Goal: Communication & Community: Answer question/provide support

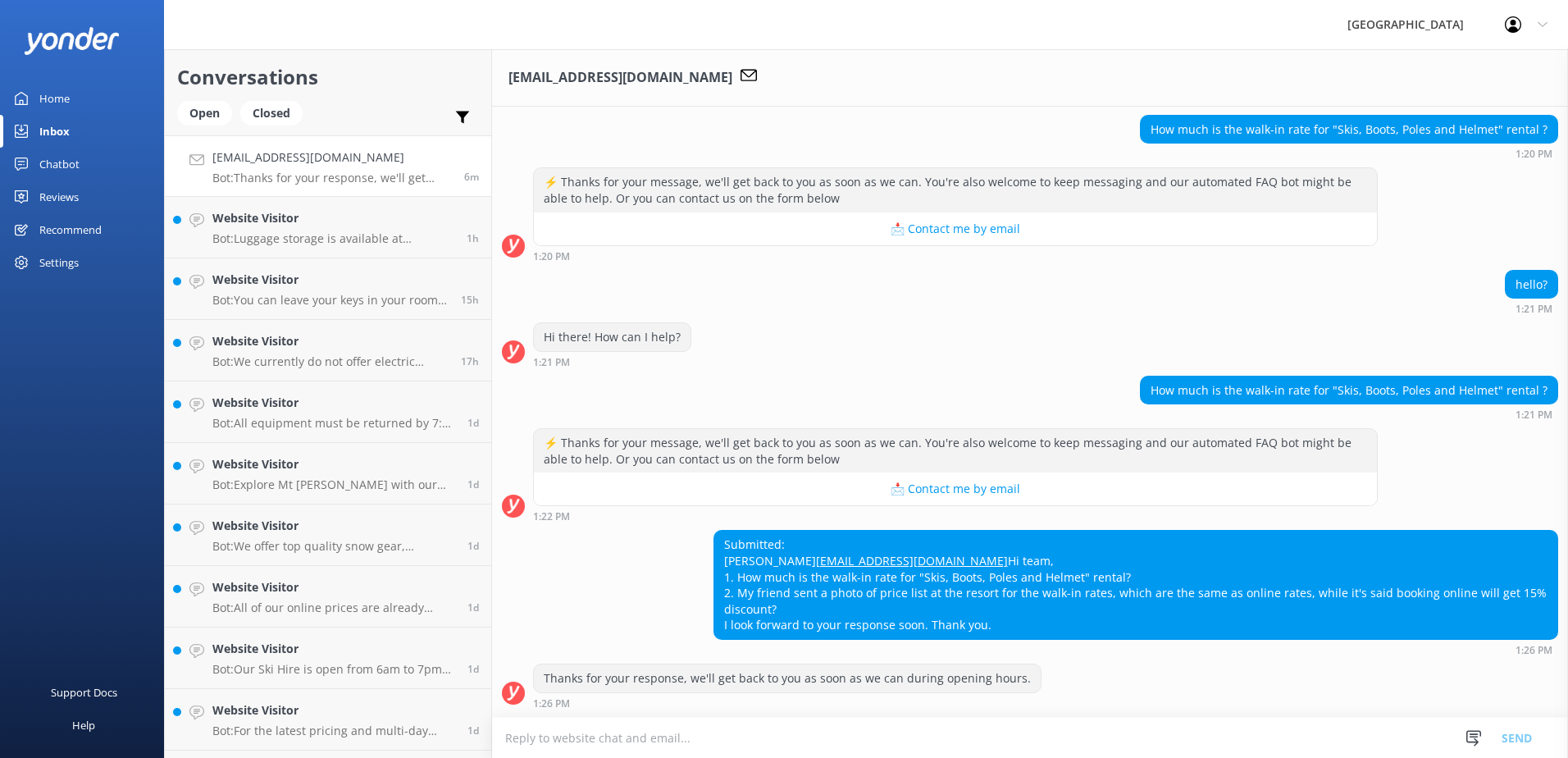
scroll to position [432, 0]
click at [579, 736] on textarea at bounding box center [1030, 737] width 1076 height 40
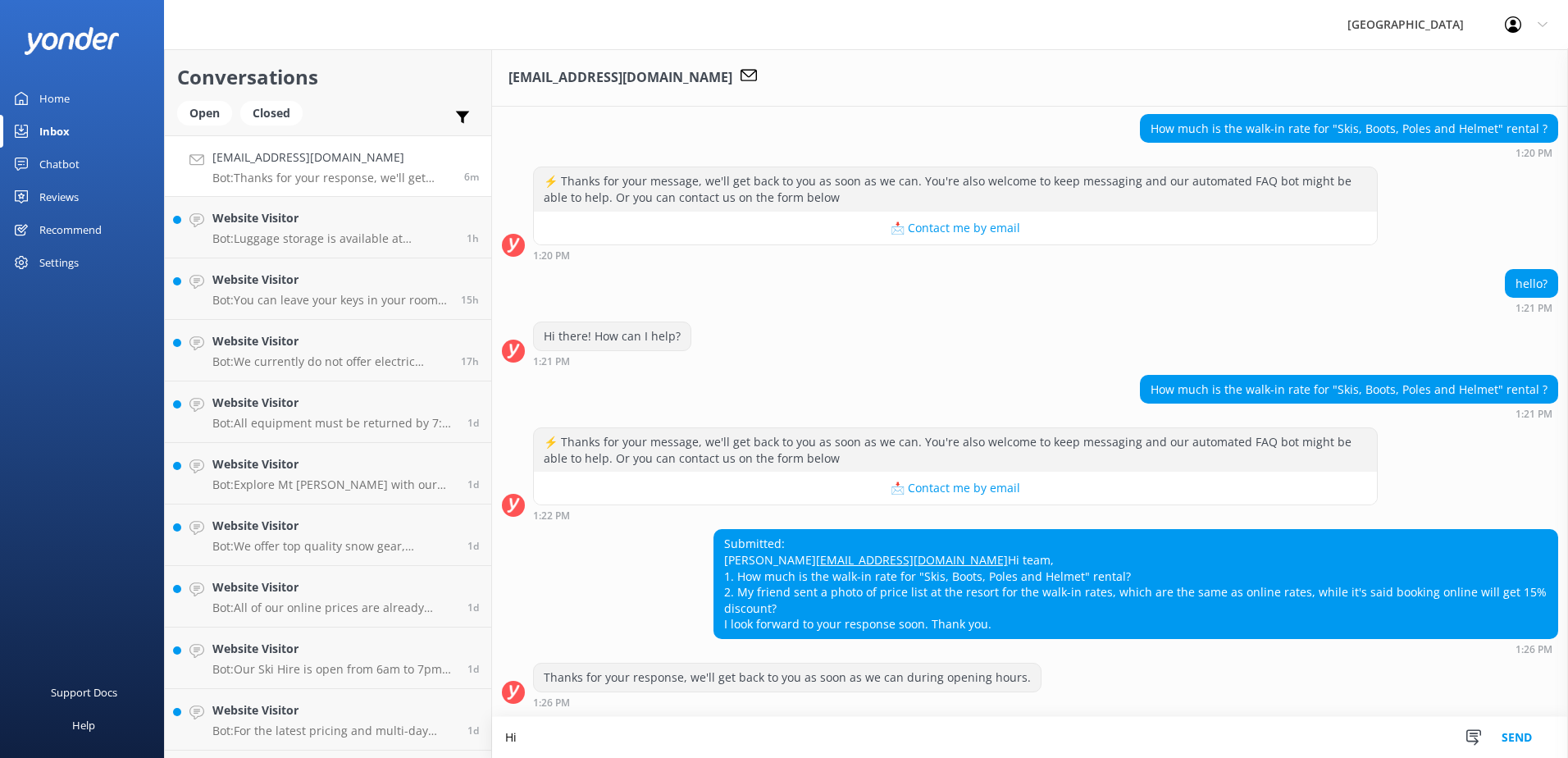
scroll to position [433, 0]
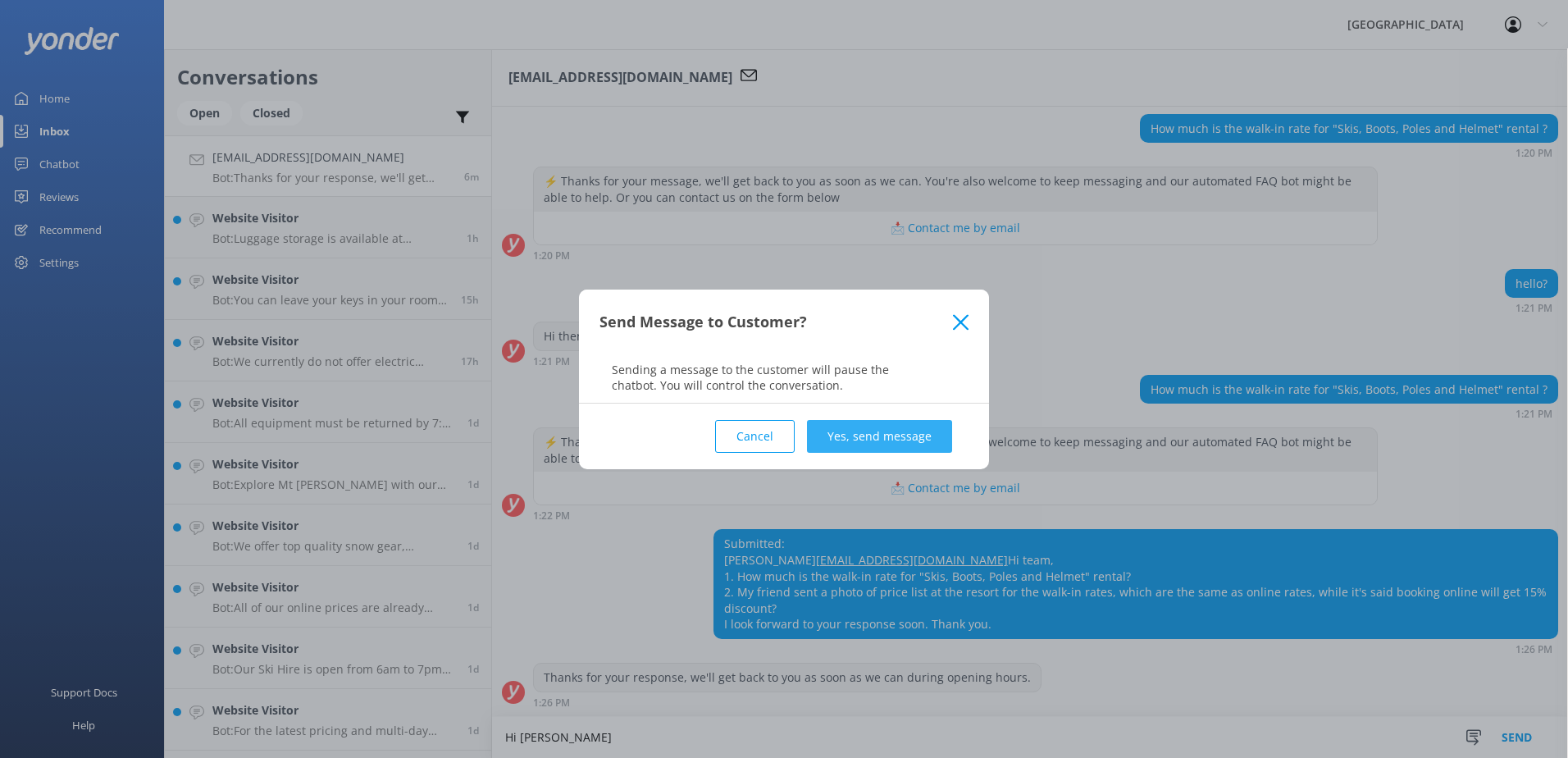
type textarea "Hi [PERSON_NAME]"
click at [881, 432] on button "Yes, send message" at bounding box center [879, 436] width 145 height 33
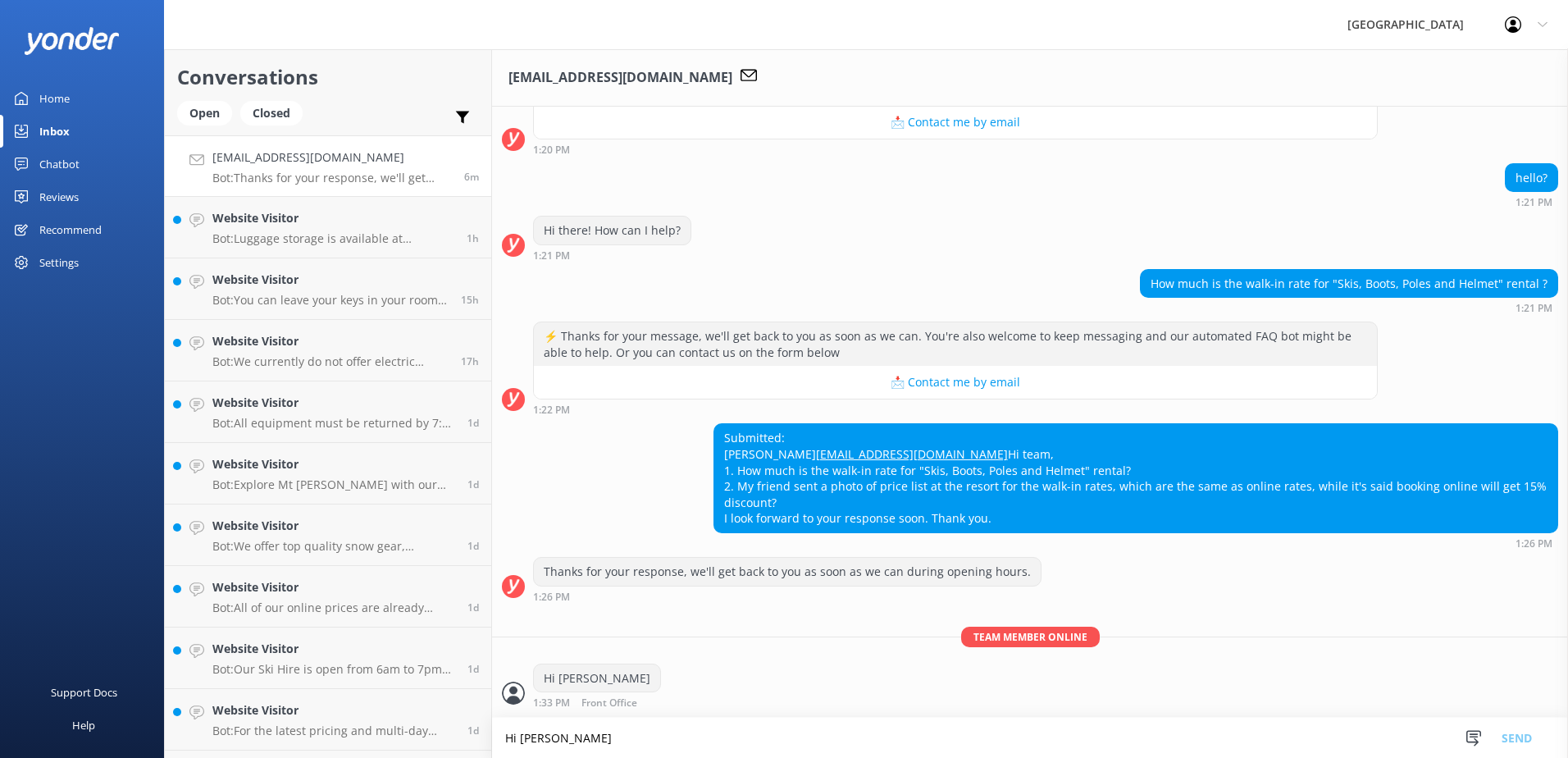
scroll to position [539, 0]
click at [638, 742] on textarea "Hi [PERSON_NAME]" at bounding box center [1030, 737] width 1076 height 40
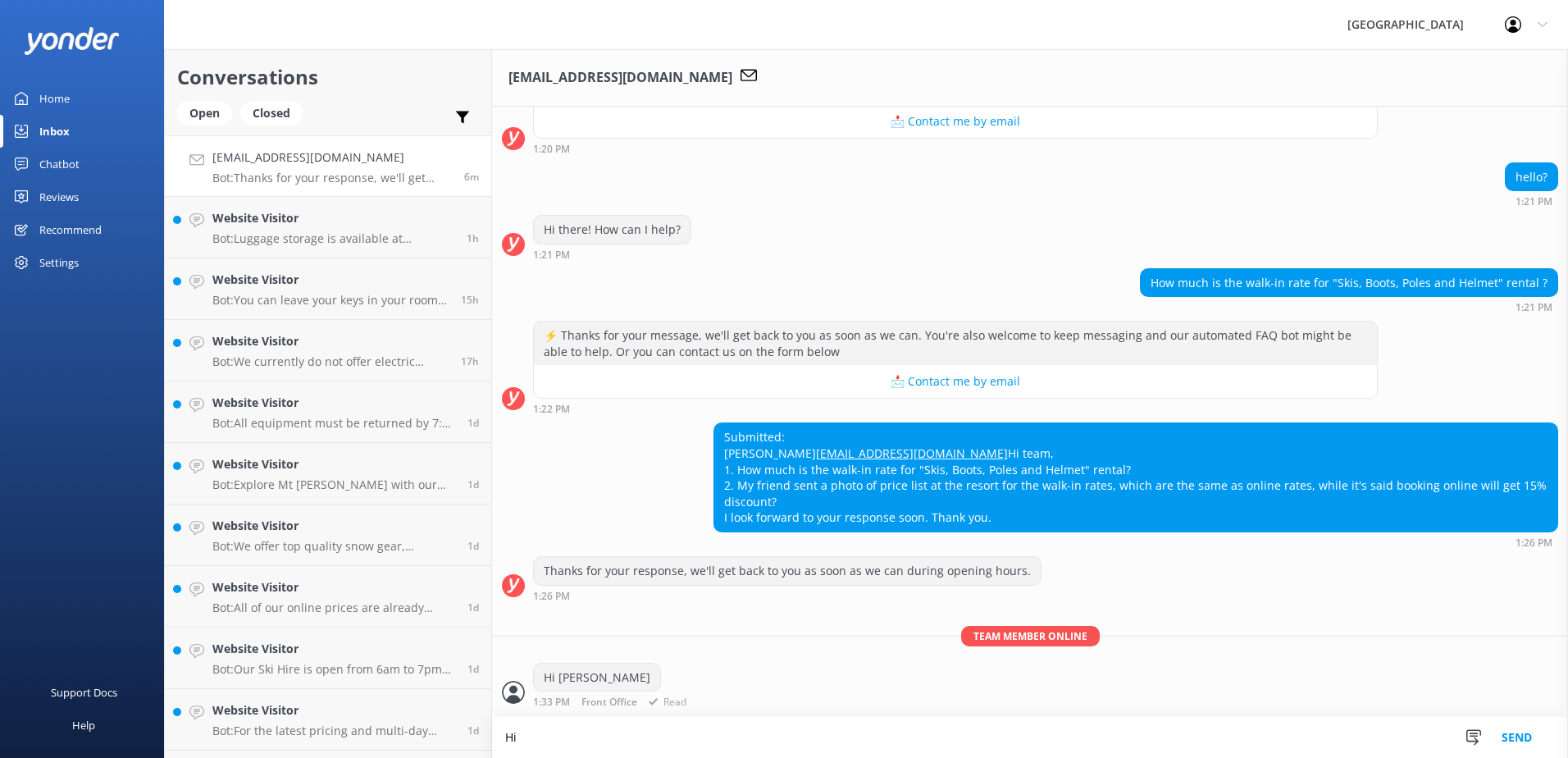
scroll to position [540, 0]
type textarea "Hi [PERSON_NAME],"
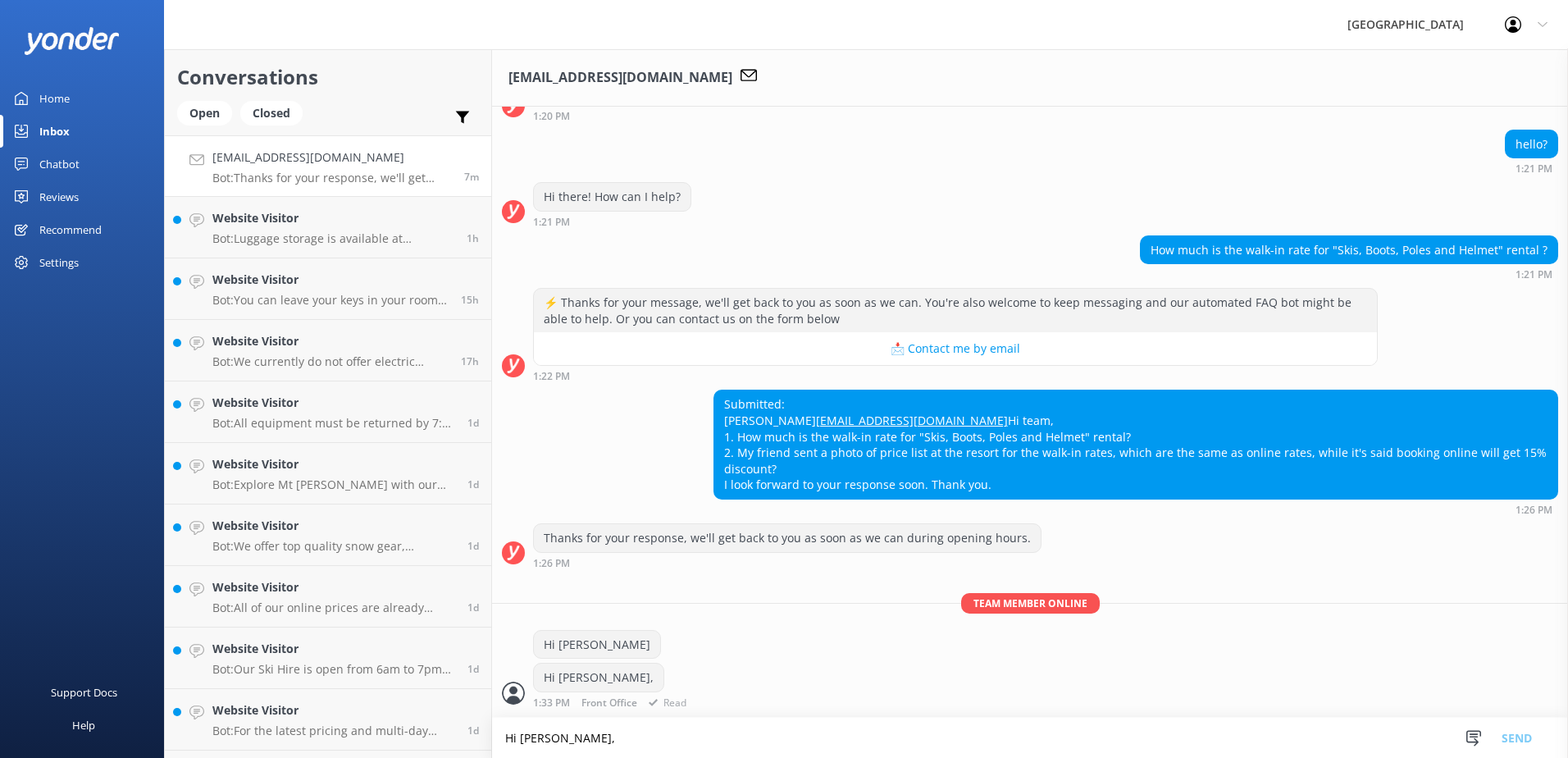
scroll to position [1, 0]
click at [632, 732] on textarea "Hi [PERSON_NAME]," at bounding box center [1030, 737] width 1076 height 40
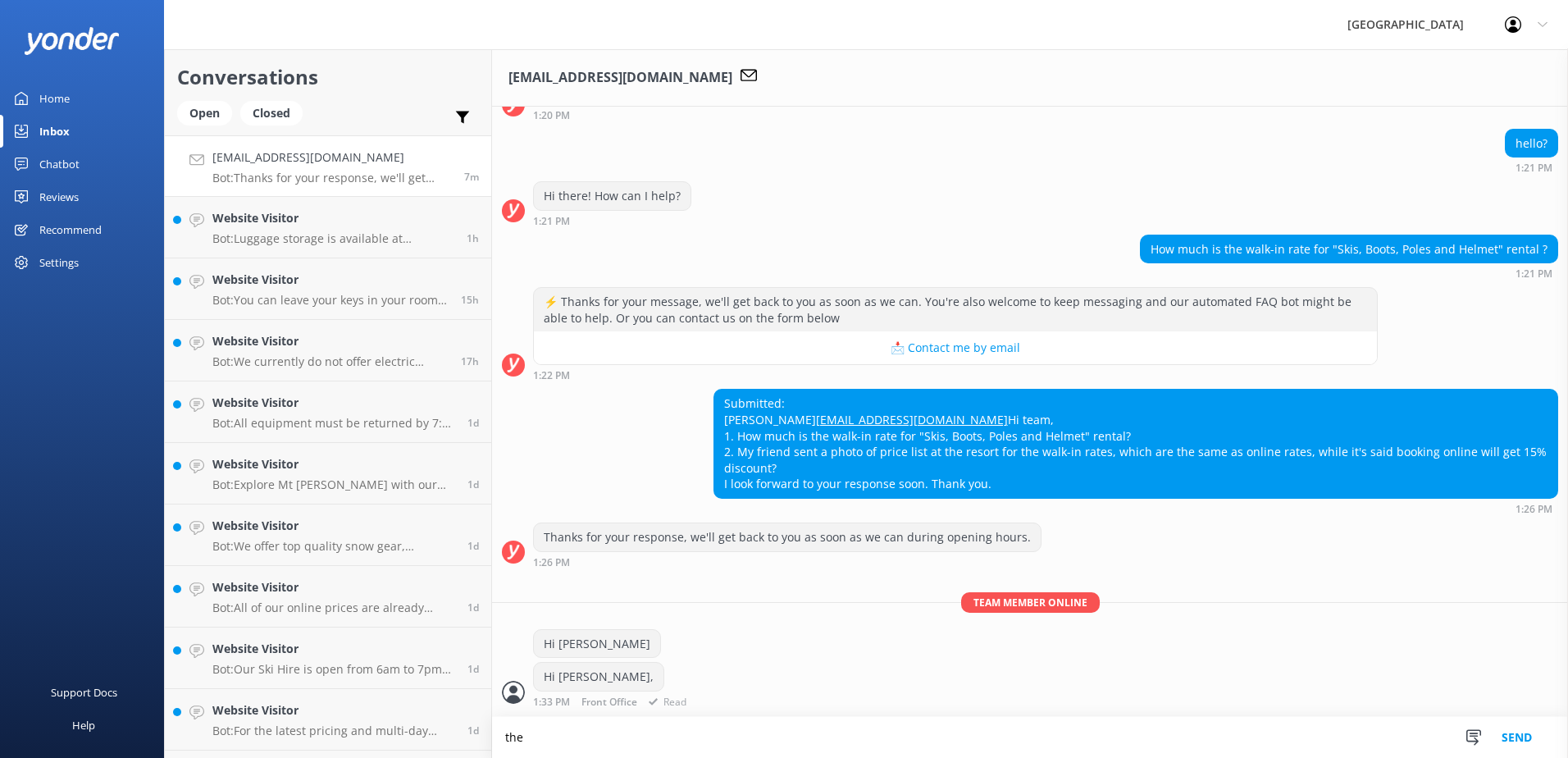
scroll to position [573, 0]
type textarea "t"
type textarea "w"
type textarea "you're speaking with an Alzburg Resort Team member, [PERSON_NAME]. How can I he…"
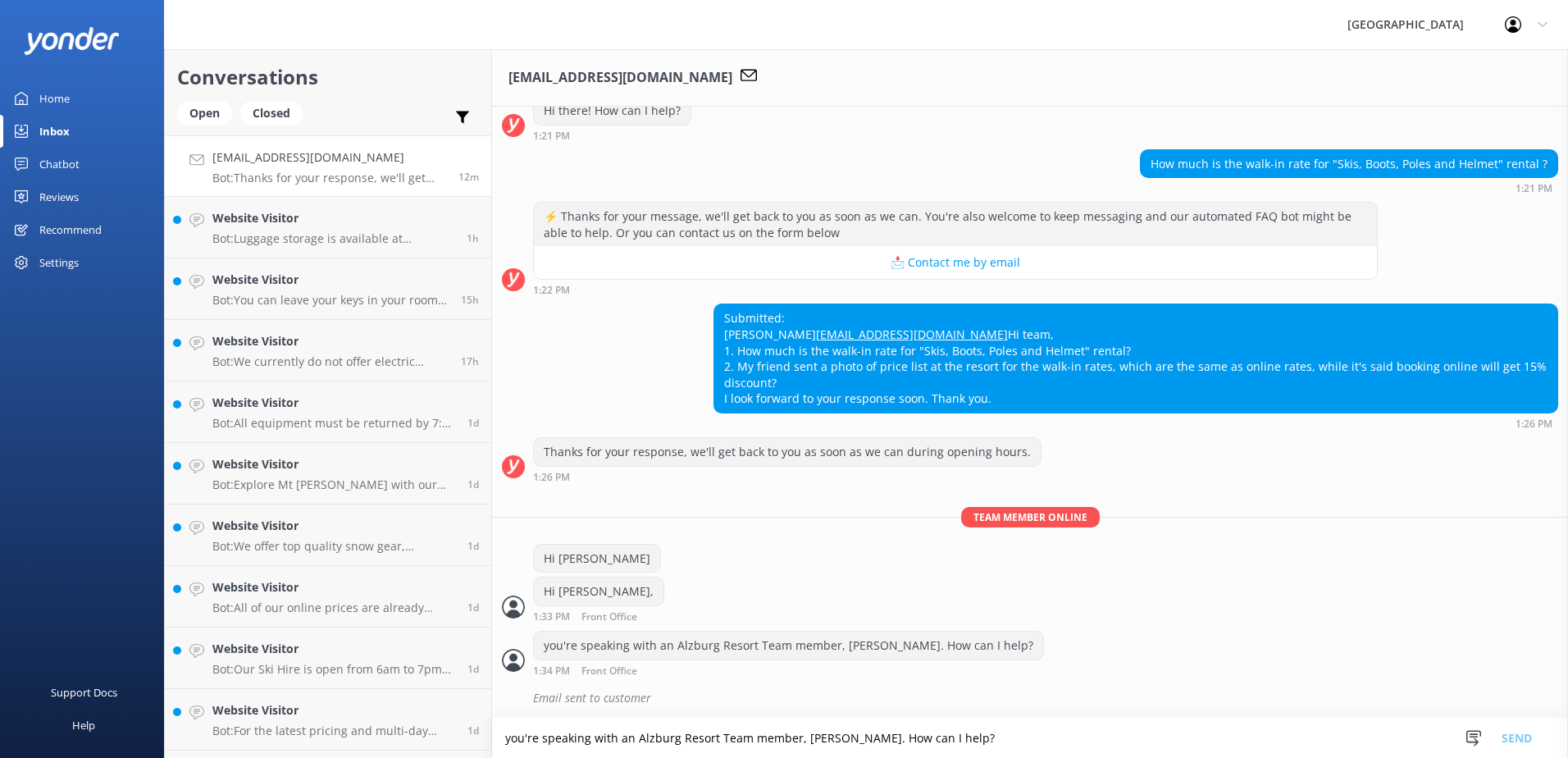
scroll to position [661, 0]
